Goal: Transaction & Acquisition: Purchase product/service

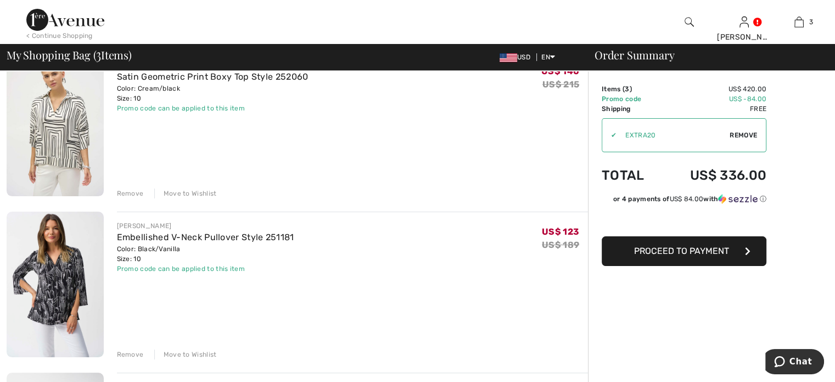
scroll to position [165, 0]
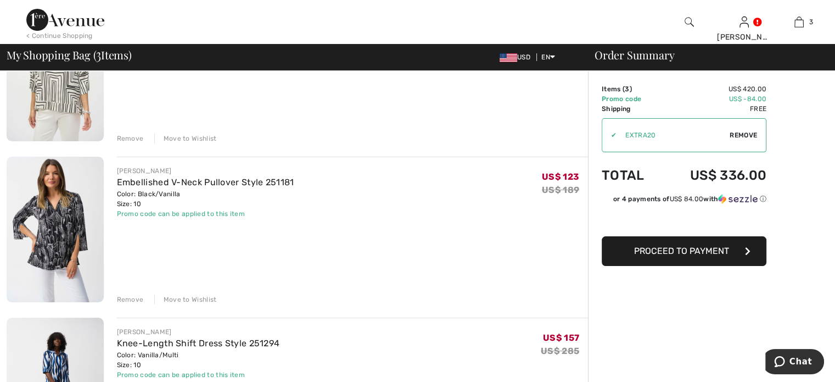
click at [131, 136] on div "Remove" at bounding box center [130, 138] width 27 height 10
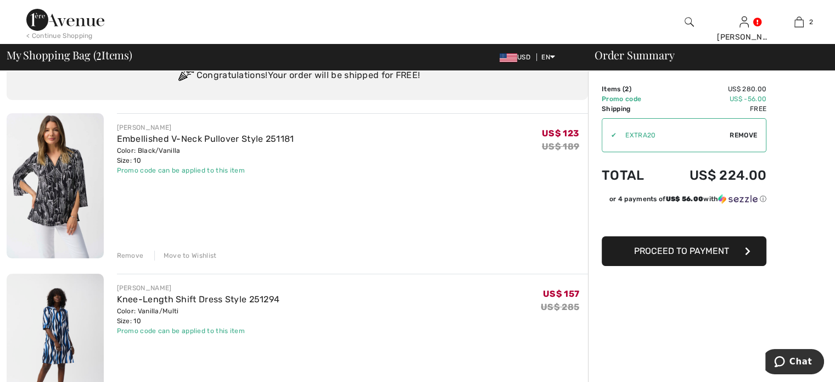
scroll to position [40, 0]
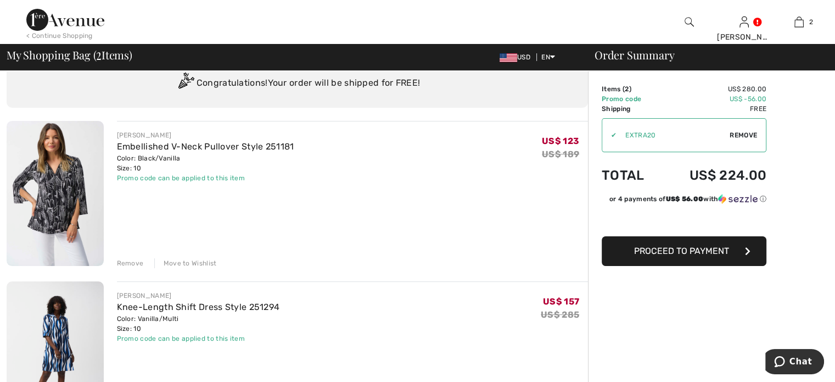
click at [686, 251] on span "Proceed to Payment" at bounding box center [681, 250] width 95 height 10
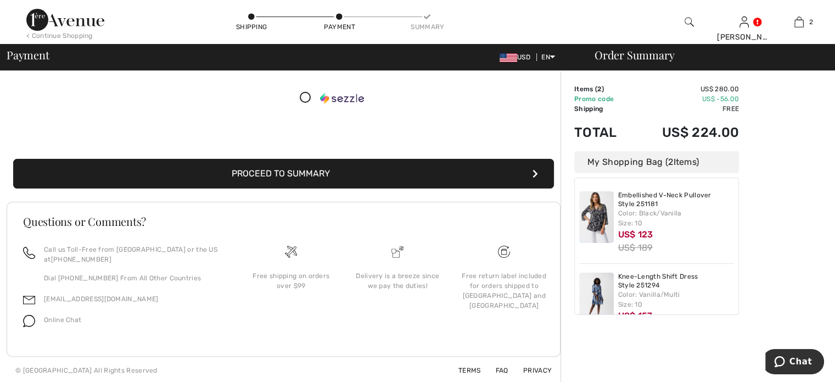
scroll to position [190, 0]
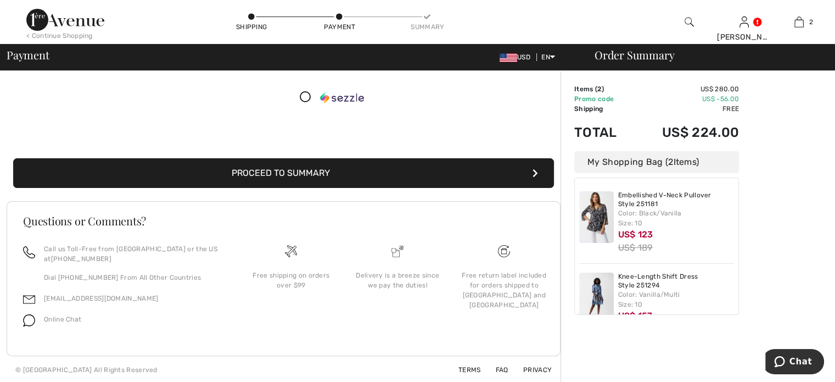
click at [279, 171] on button "Proceed to Summary" at bounding box center [283, 173] width 541 height 30
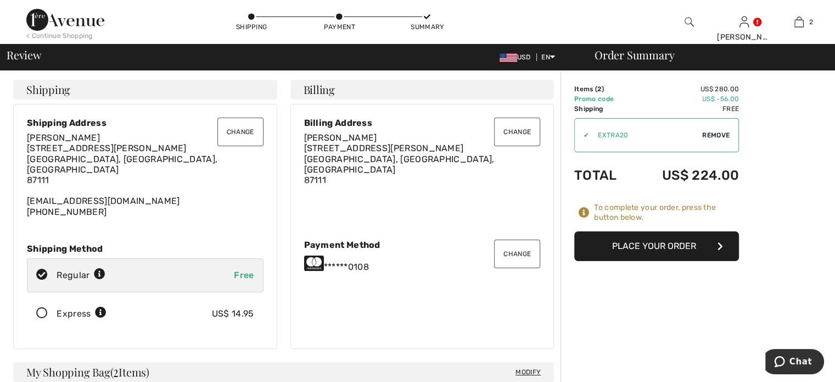
click at [658, 245] on button "Place Your Order" at bounding box center [656, 246] width 165 height 30
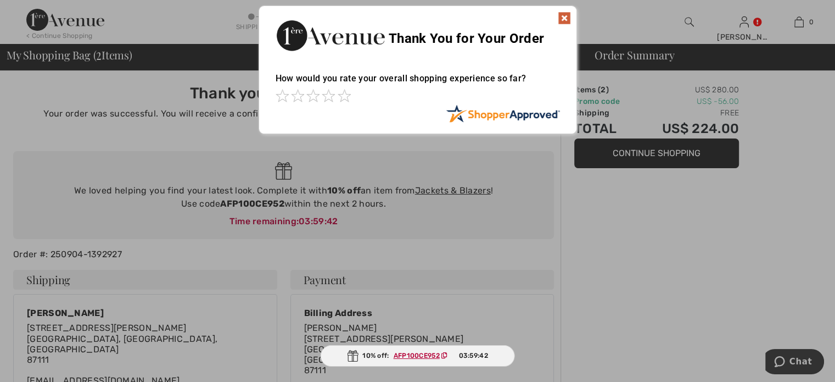
click at [563, 19] on img at bounding box center [564, 18] width 13 height 13
